Goal: Task Accomplishment & Management: Use online tool/utility

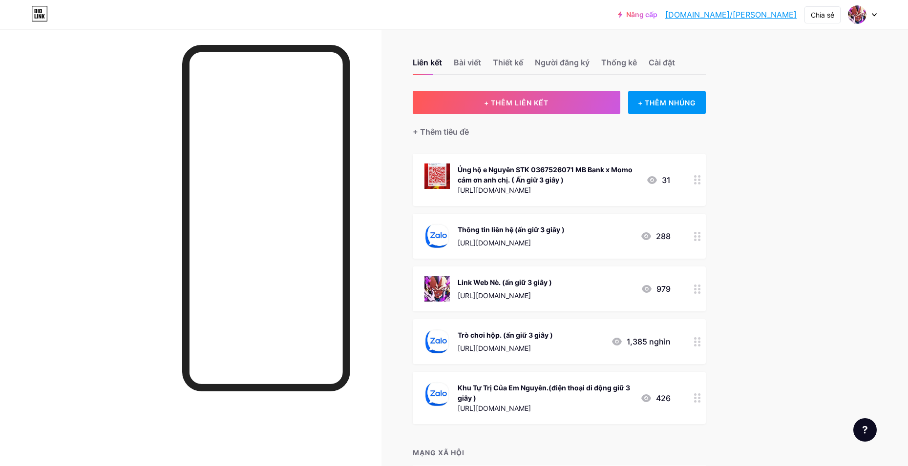
click at [698, 304] on div at bounding box center [697, 289] width 17 height 45
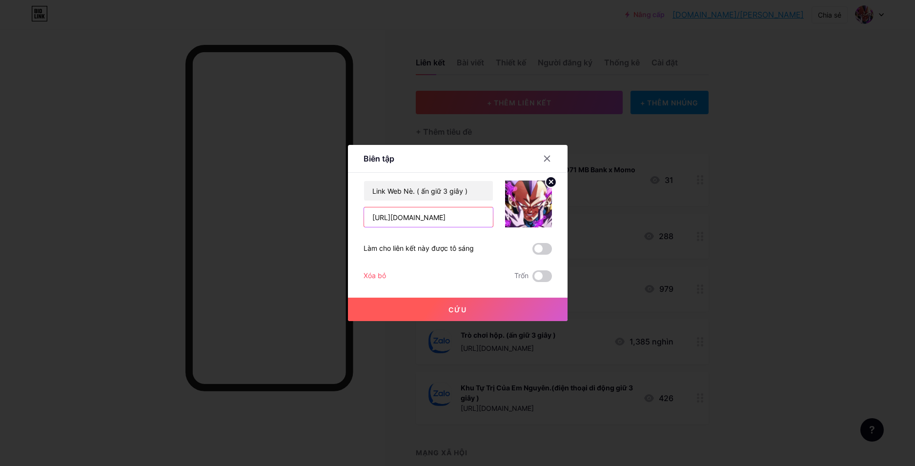
click at [415, 220] on input "[URL][DOMAIN_NAME]" at bounding box center [428, 217] width 129 height 20
type input "[URL][DOMAIN_NAME]"
click at [498, 303] on button "Cứu" at bounding box center [458, 309] width 220 height 23
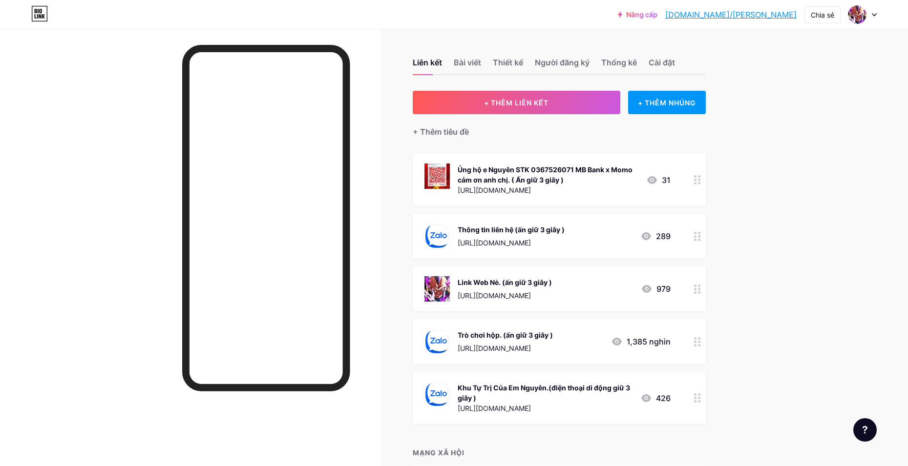
click at [699, 333] on div at bounding box center [697, 341] width 17 height 45
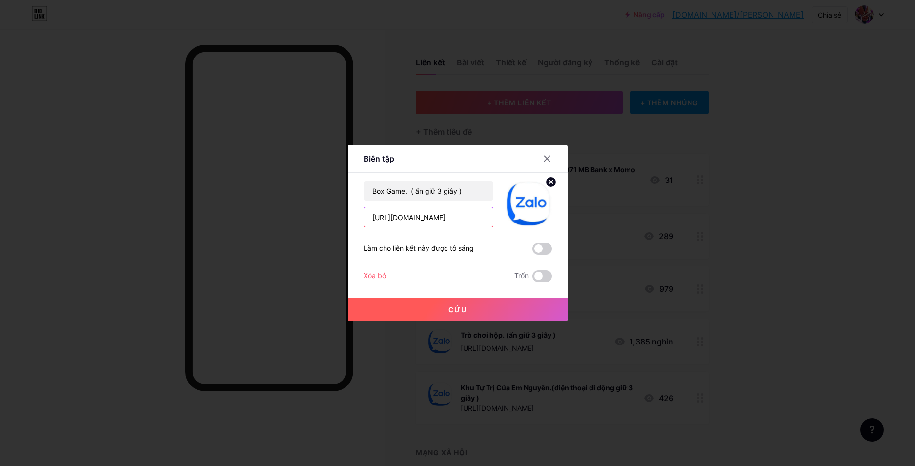
click at [455, 219] on input "[URL][DOMAIN_NAME]" at bounding box center [428, 217] width 129 height 20
paste input "ctxvxt22"
type input "https://zalo.me/g/ctxvxt221"
click at [469, 298] on button "Cứu" at bounding box center [458, 309] width 220 height 23
